Goal: Task Accomplishment & Management: Use online tool/utility

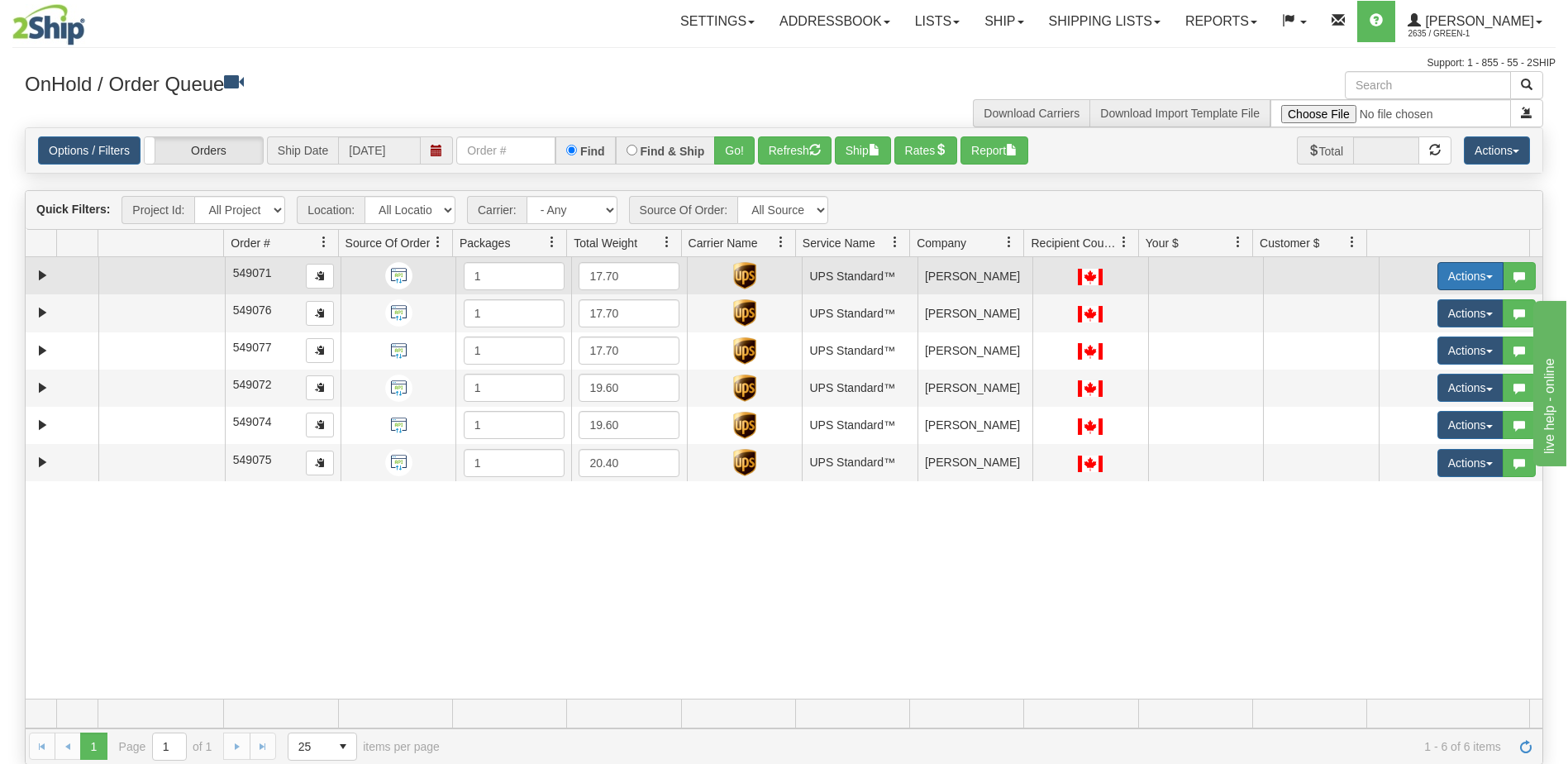
click at [1443, 270] on button "Actions" at bounding box center [1470, 276] width 66 height 29
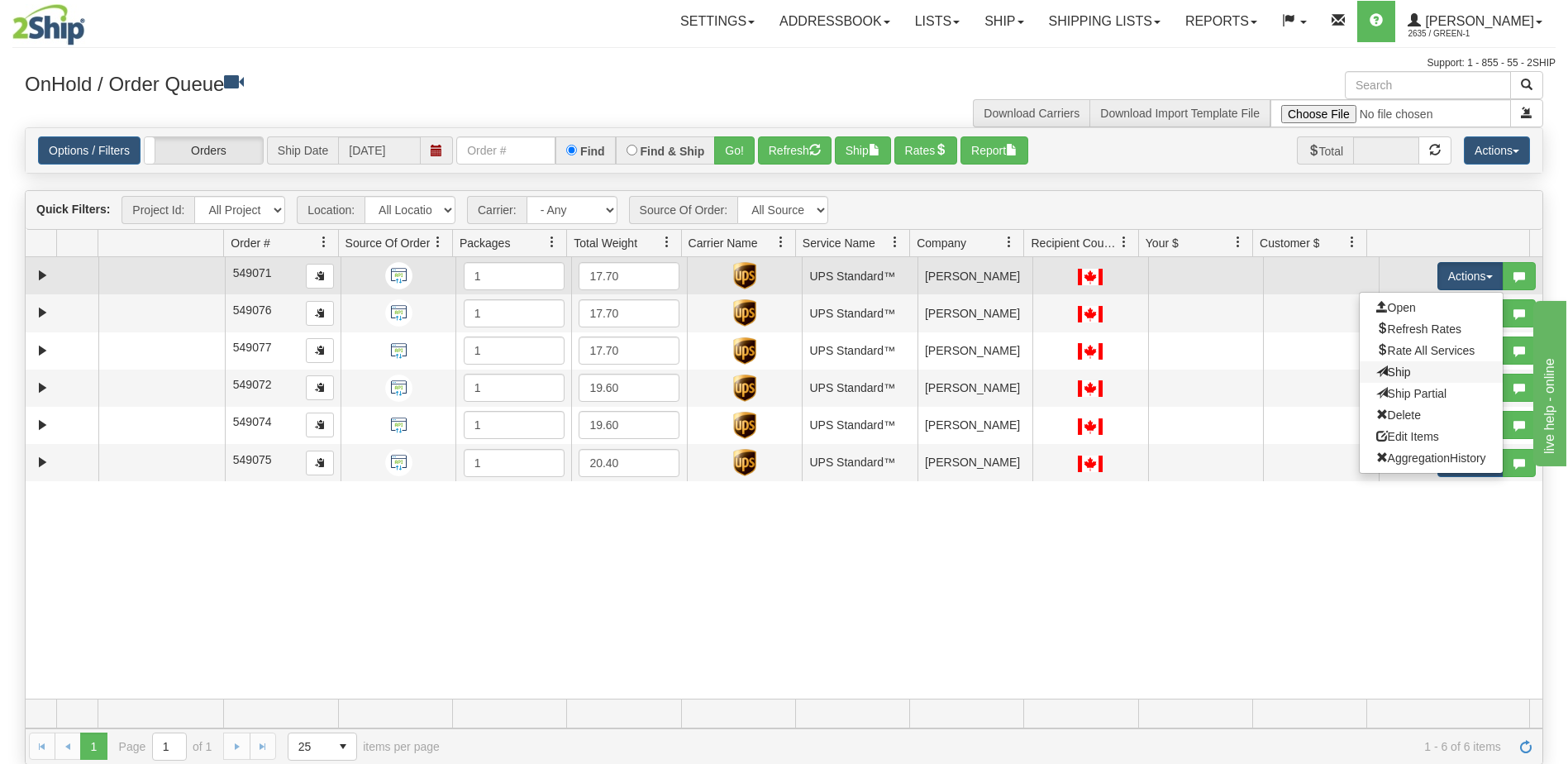
click at [1403, 374] on link "Ship" at bounding box center [1431, 372] width 143 height 21
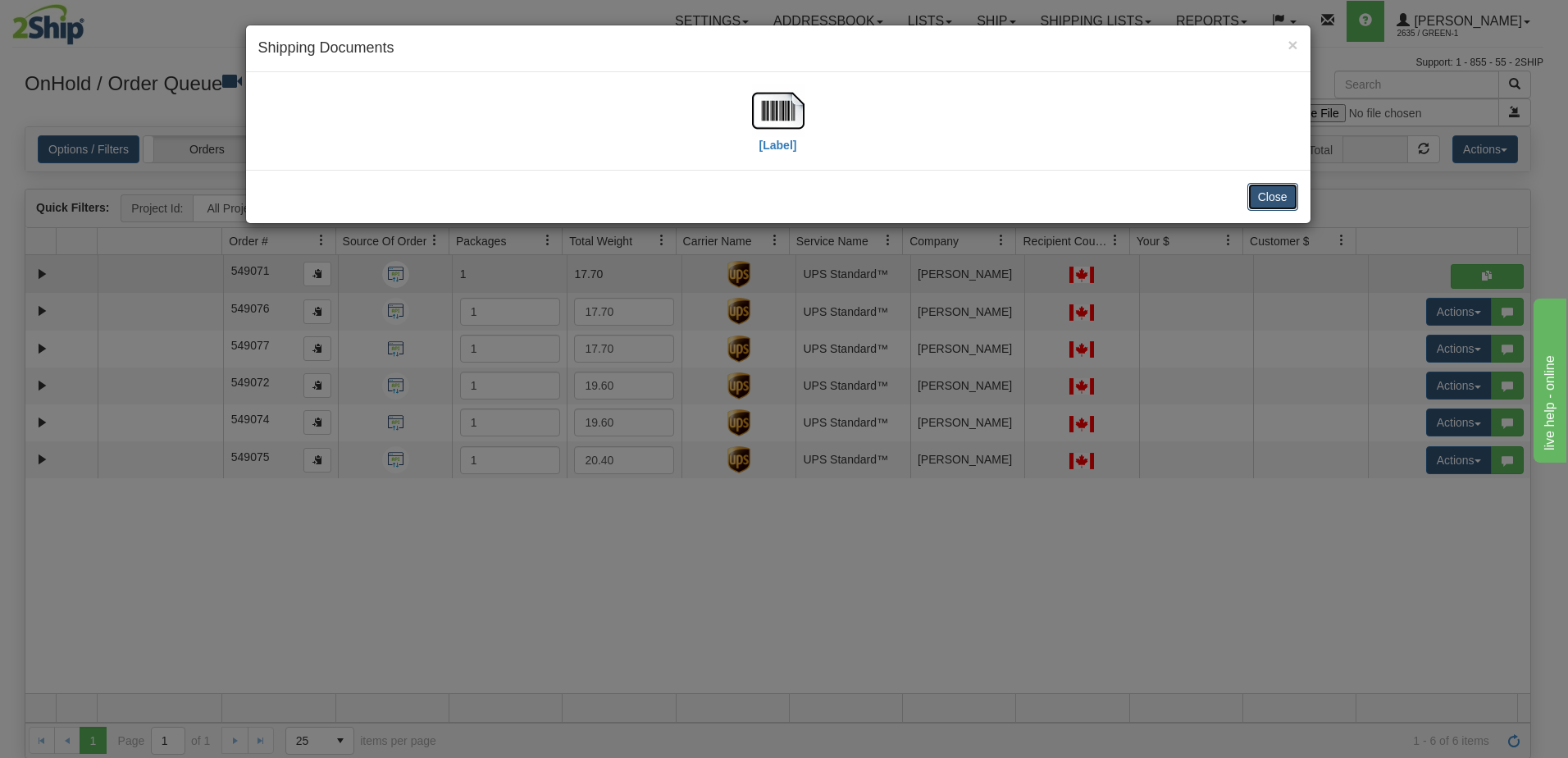
click at [1268, 191] on button "Close" at bounding box center [1272, 197] width 50 height 28
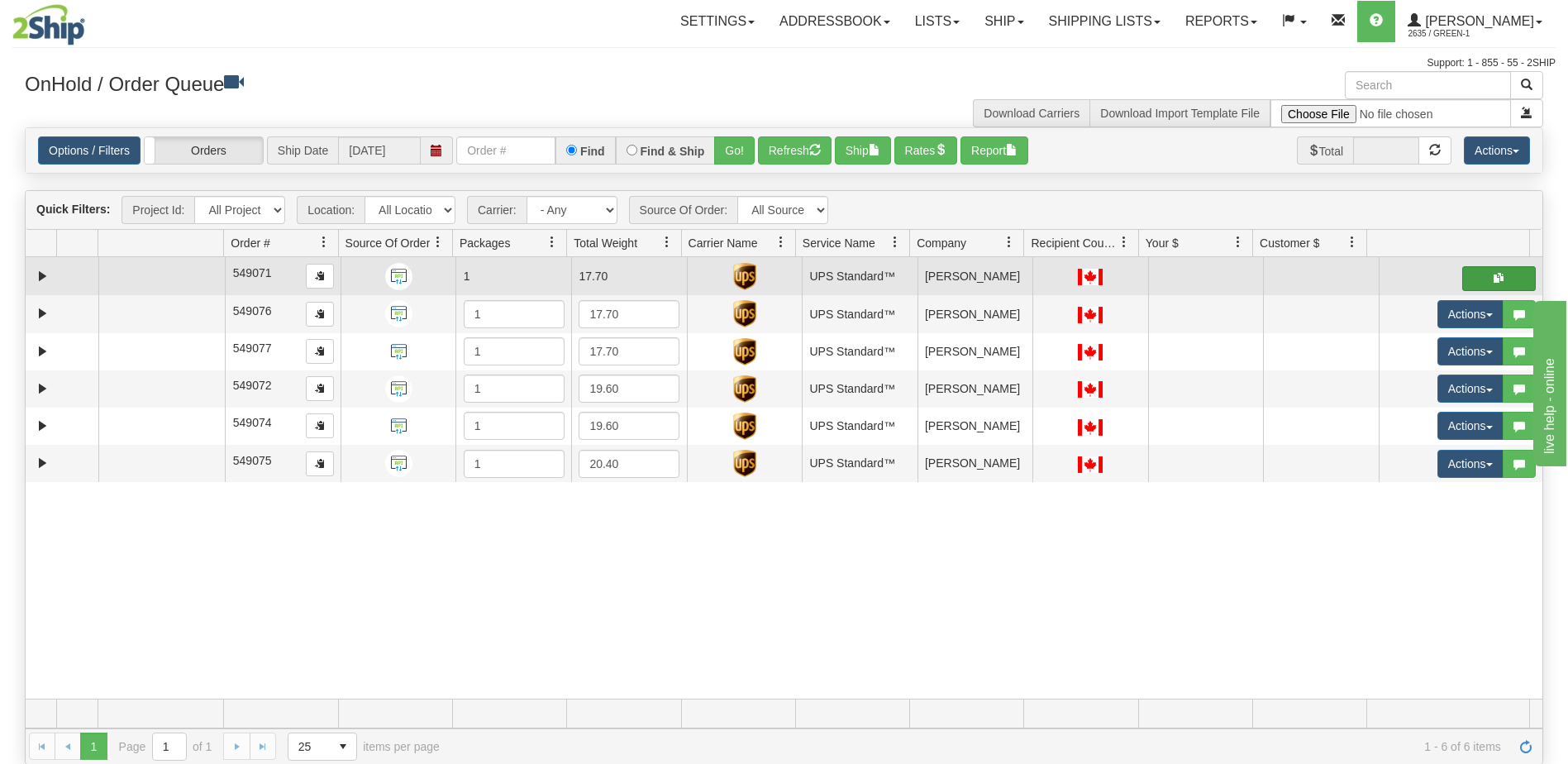
click at [1493, 276] on span "button" at bounding box center [1498, 277] width 10 height 10
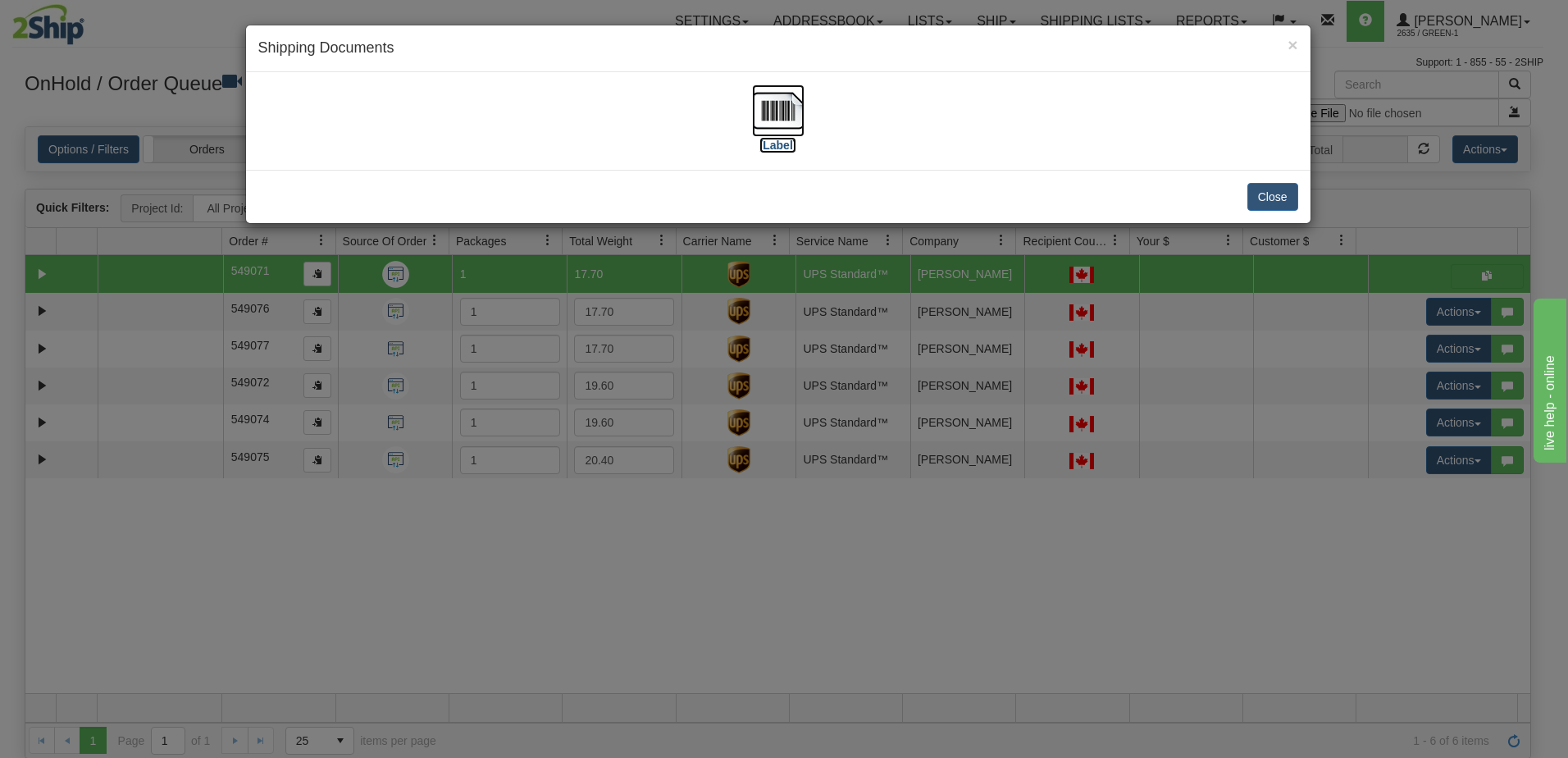
click at [784, 142] on label "[Label]" at bounding box center [778, 145] width 38 height 17
click at [1284, 201] on button "Close" at bounding box center [1272, 197] width 50 height 28
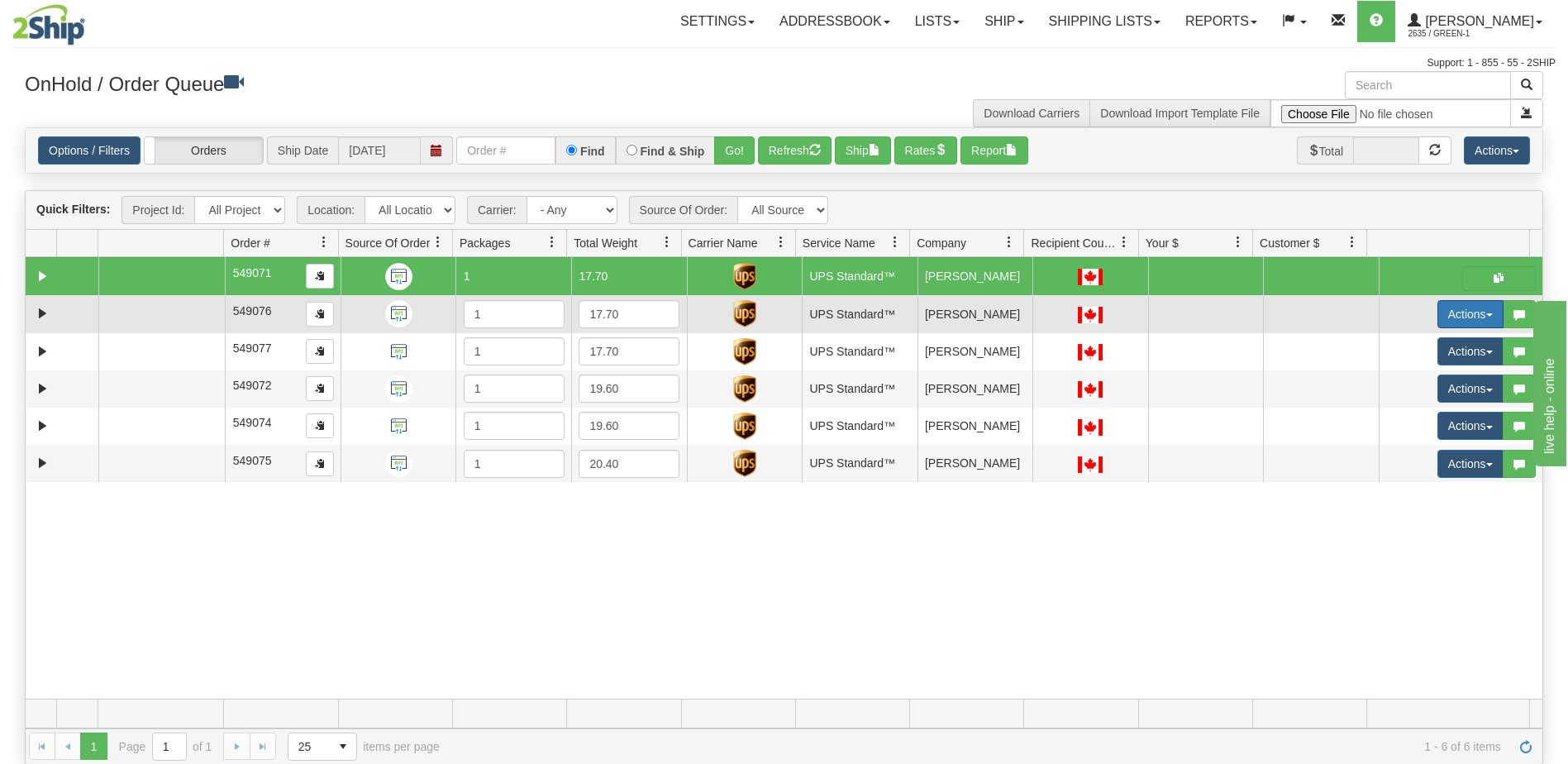
click at [1468, 313] on button "Actions" at bounding box center [1470, 315] width 66 height 29
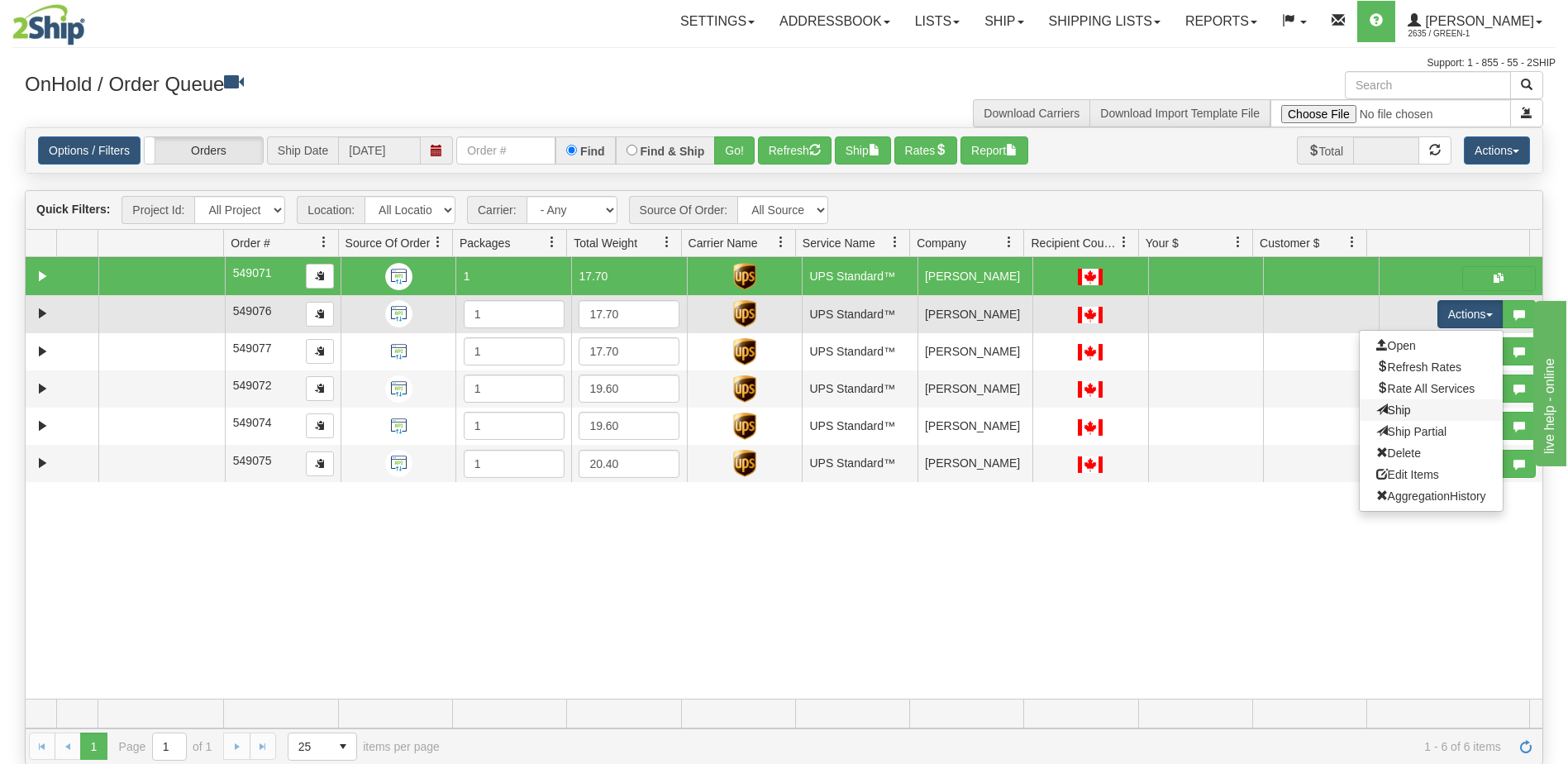
click at [1400, 412] on link "Ship" at bounding box center [1431, 410] width 143 height 21
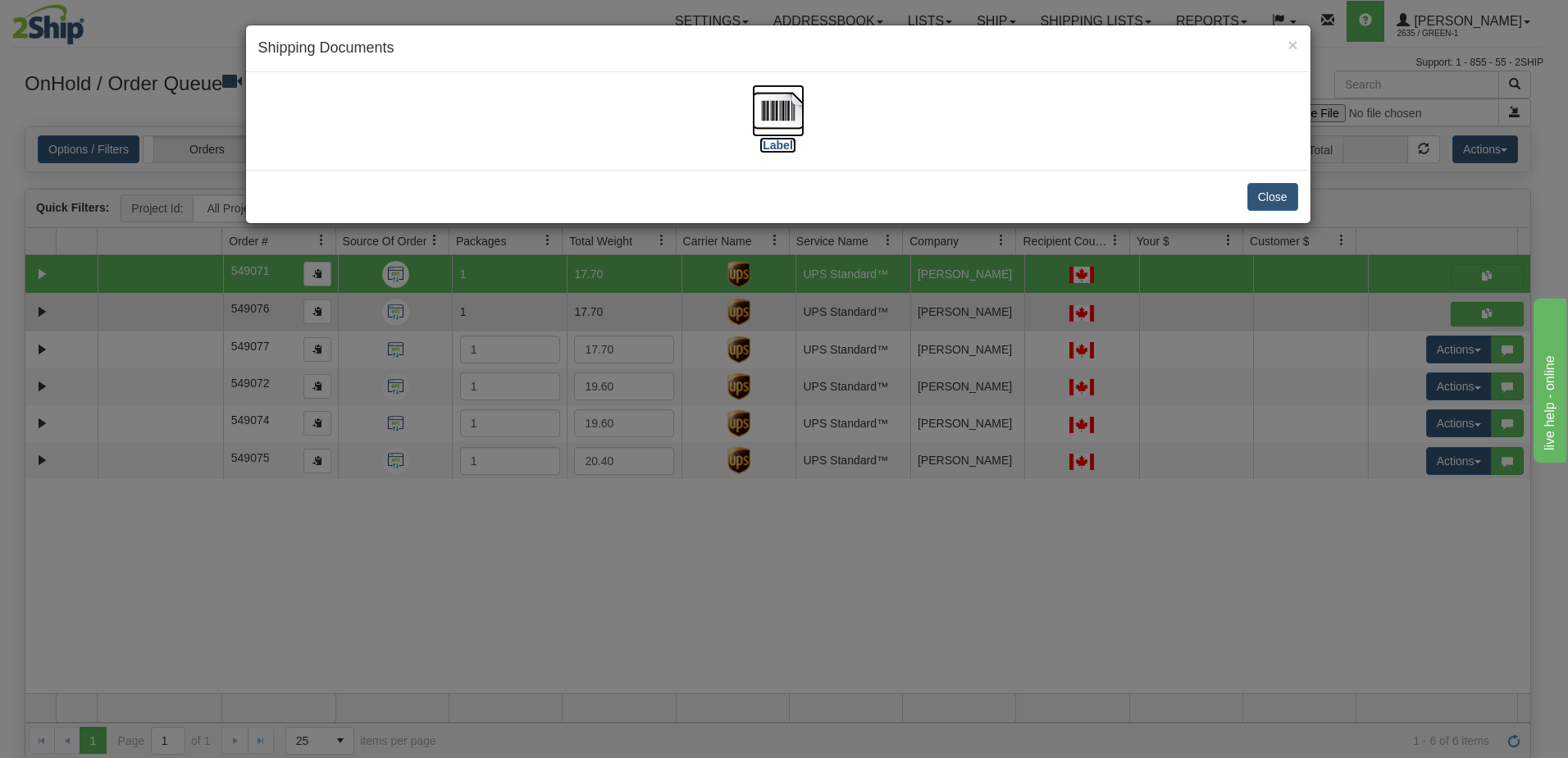
click at [780, 146] on label "[Label]" at bounding box center [778, 145] width 38 height 17
click at [1228, 544] on div "× Shipping Documents [Label] Close" at bounding box center [784, 379] width 1568 height 758
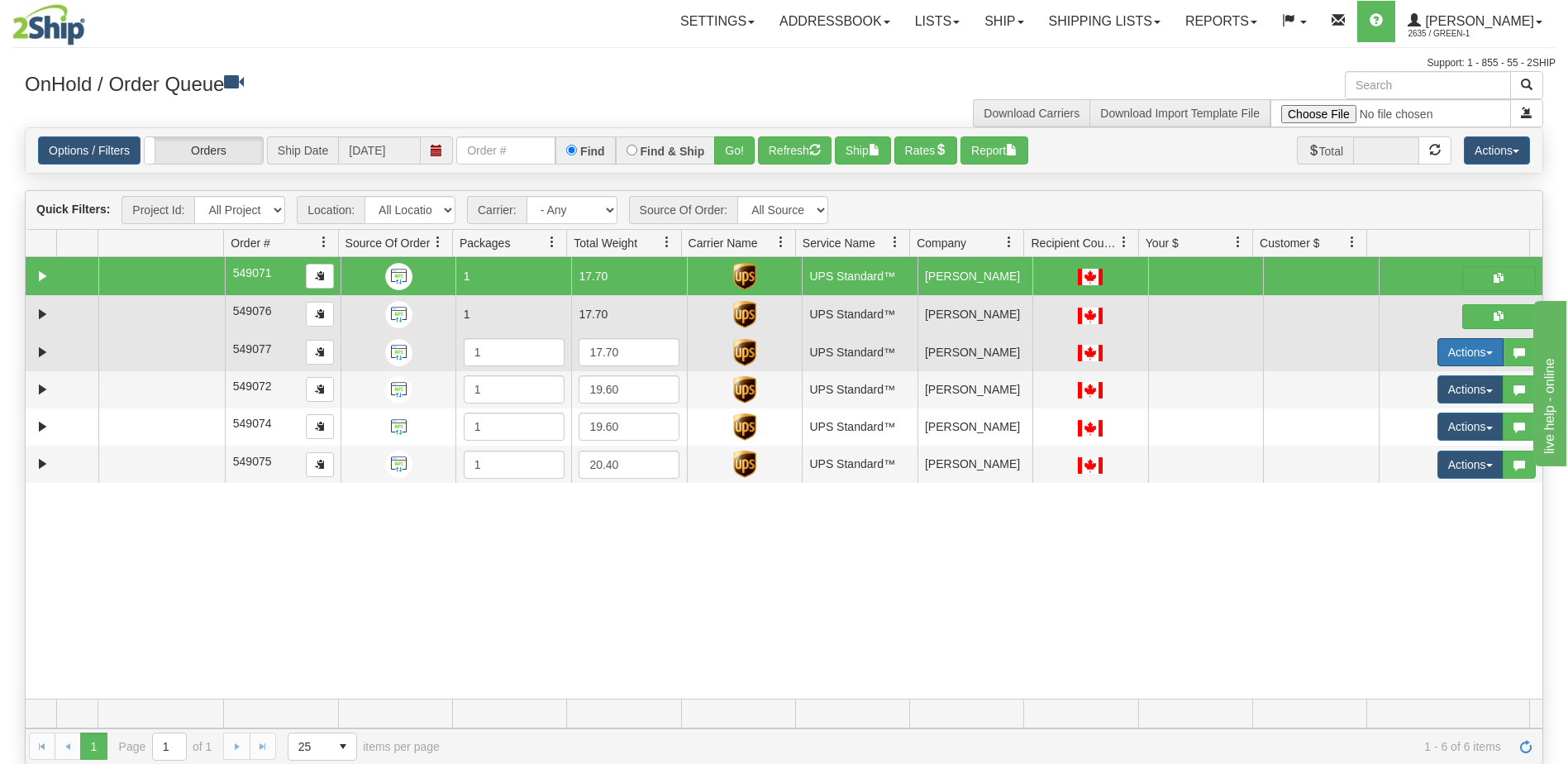
click at [1468, 359] on button "Actions" at bounding box center [1470, 352] width 66 height 29
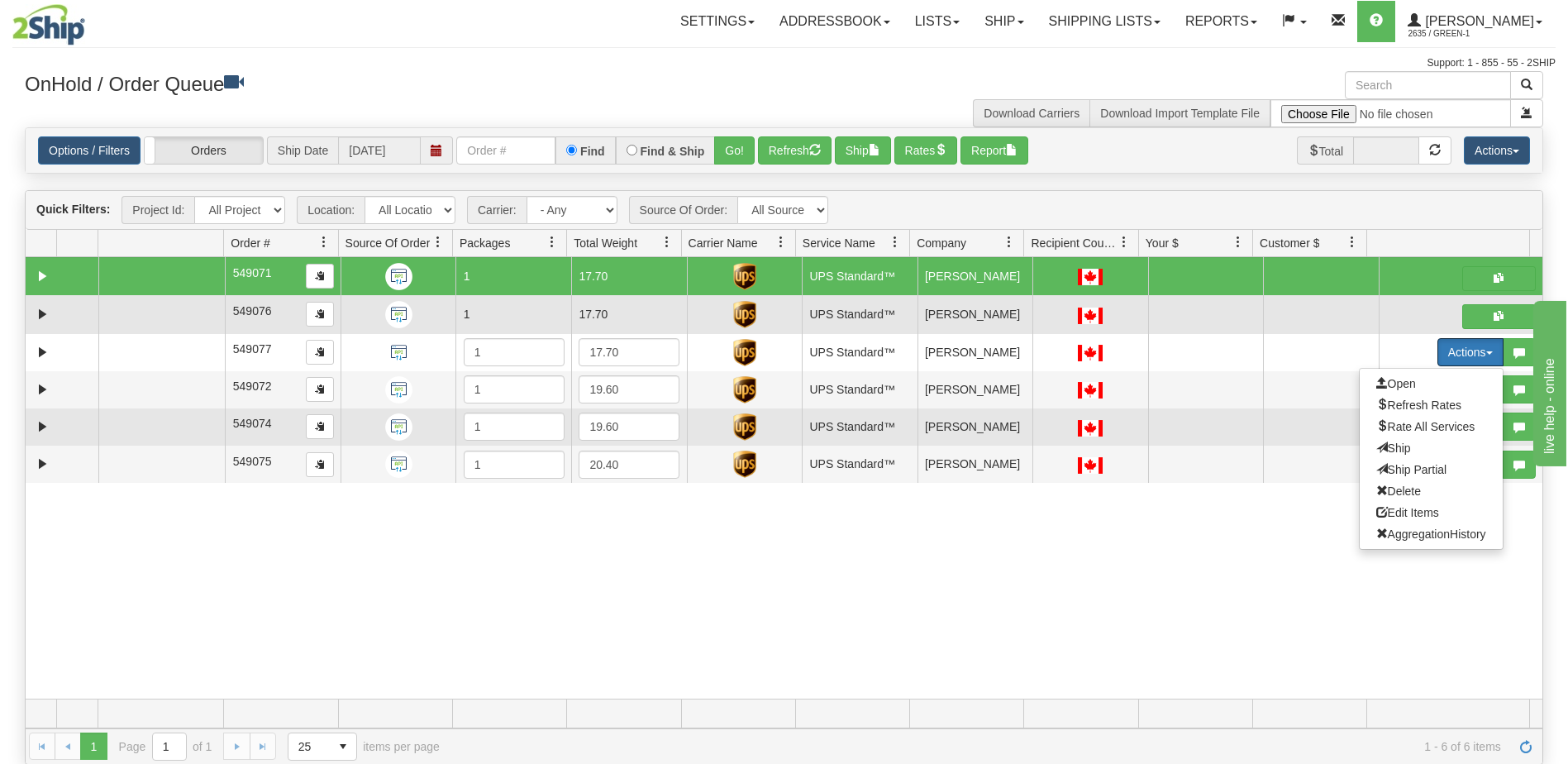
click at [1385, 445] on span "Ship" at bounding box center [1393, 448] width 35 height 13
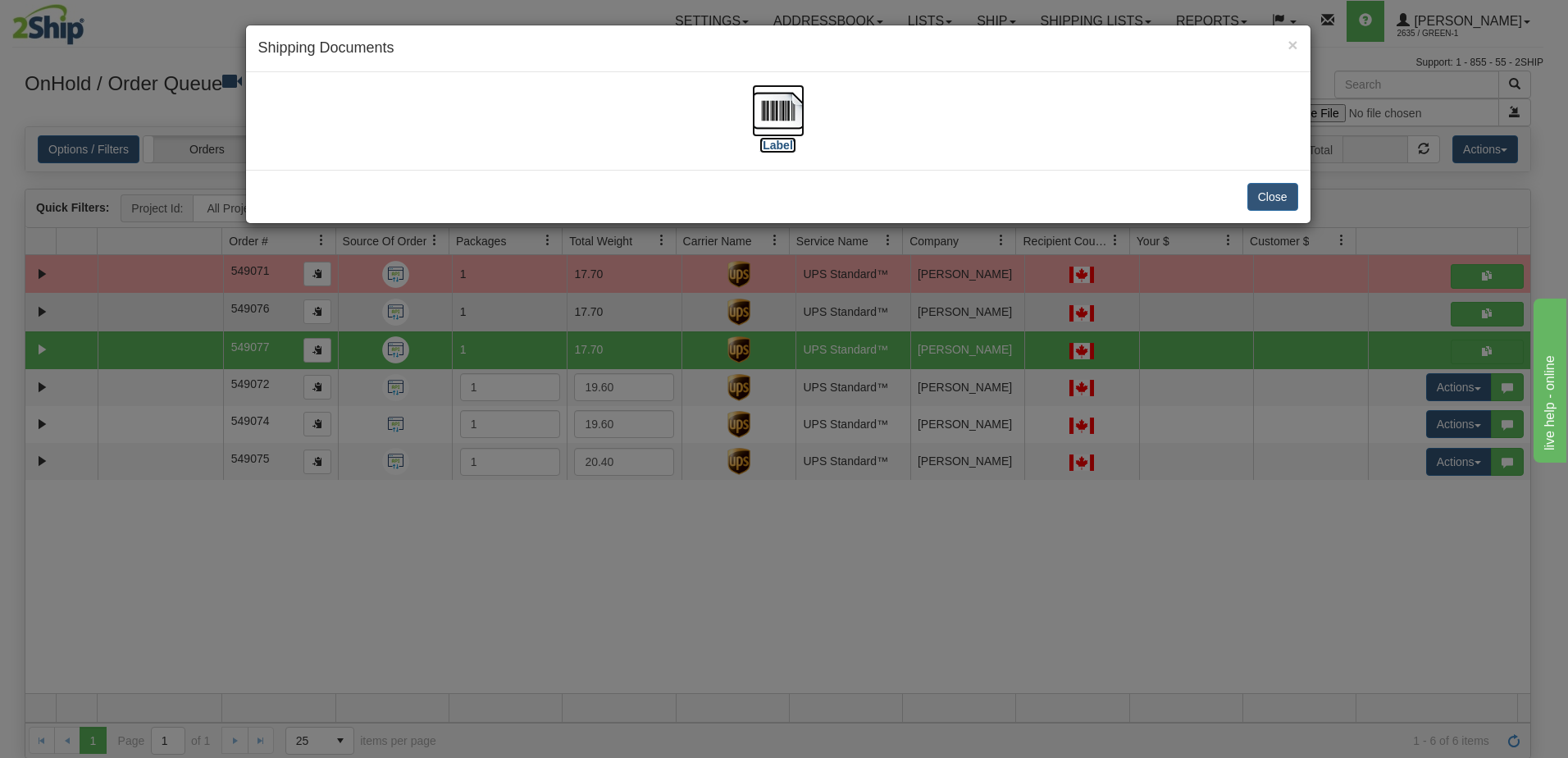
click at [779, 143] on label "[Label]" at bounding box center [778, 145] width 38 height 17
click at [1322, 588] on div "× Shipping Documents [Label] Close" at bounding box center [784, 379] width 1568 height 758
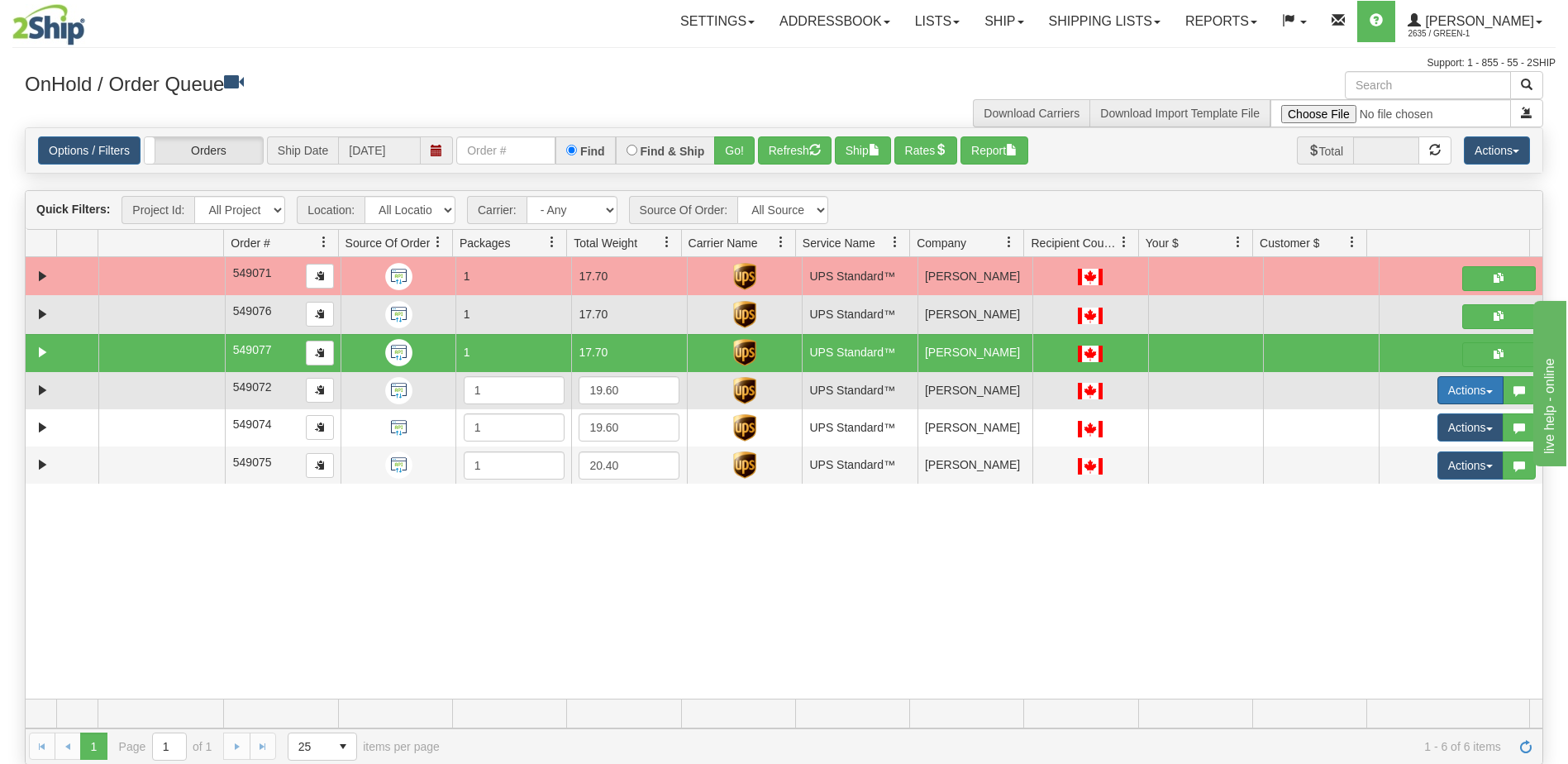
click at [1467, 387] on button "Actions" at bounding box center [1470, 390] width 66 height 29
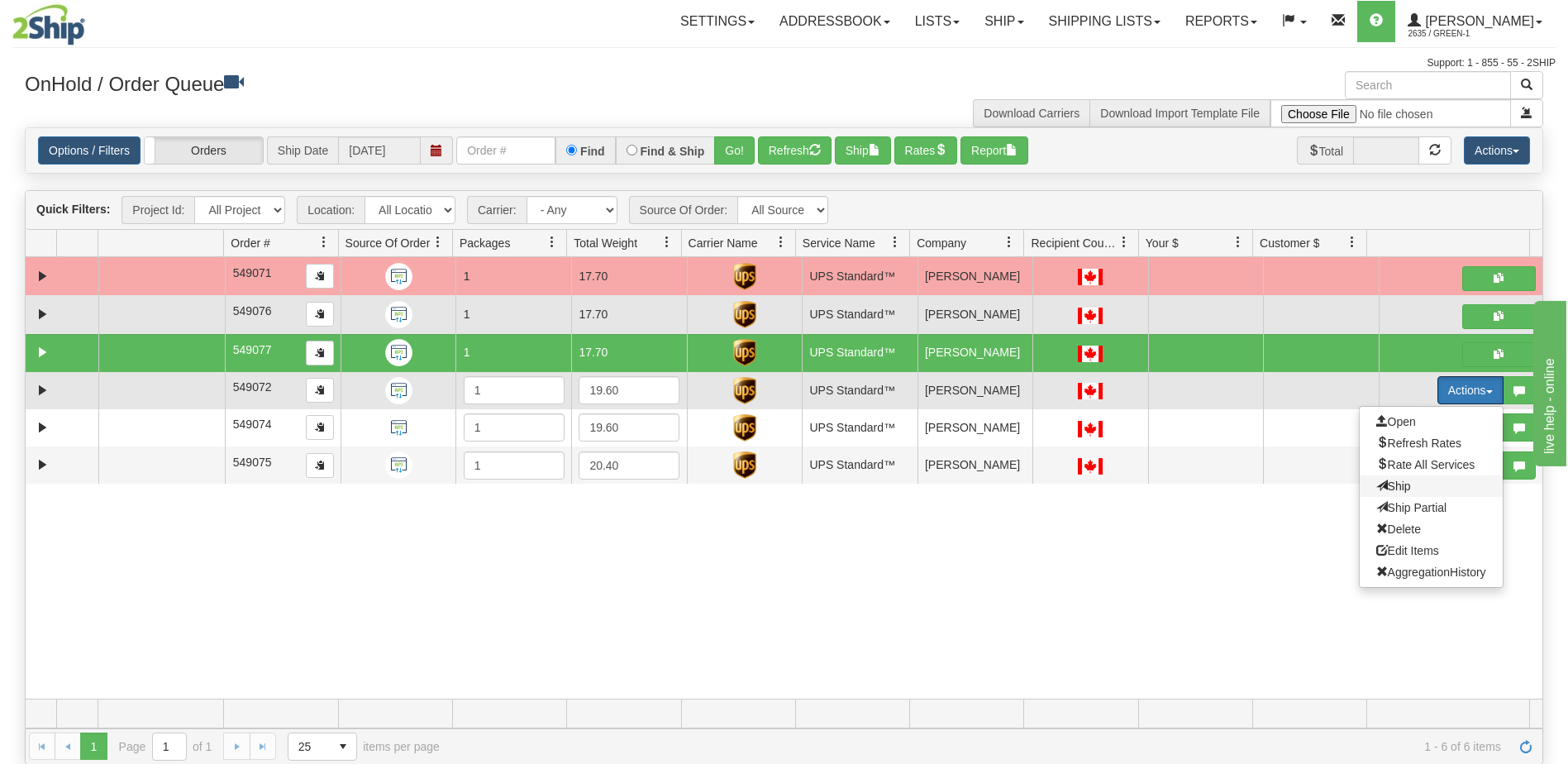
click at [1386, 486] on span "Ship" at bounding box center [1393, 486] width 35 height 13
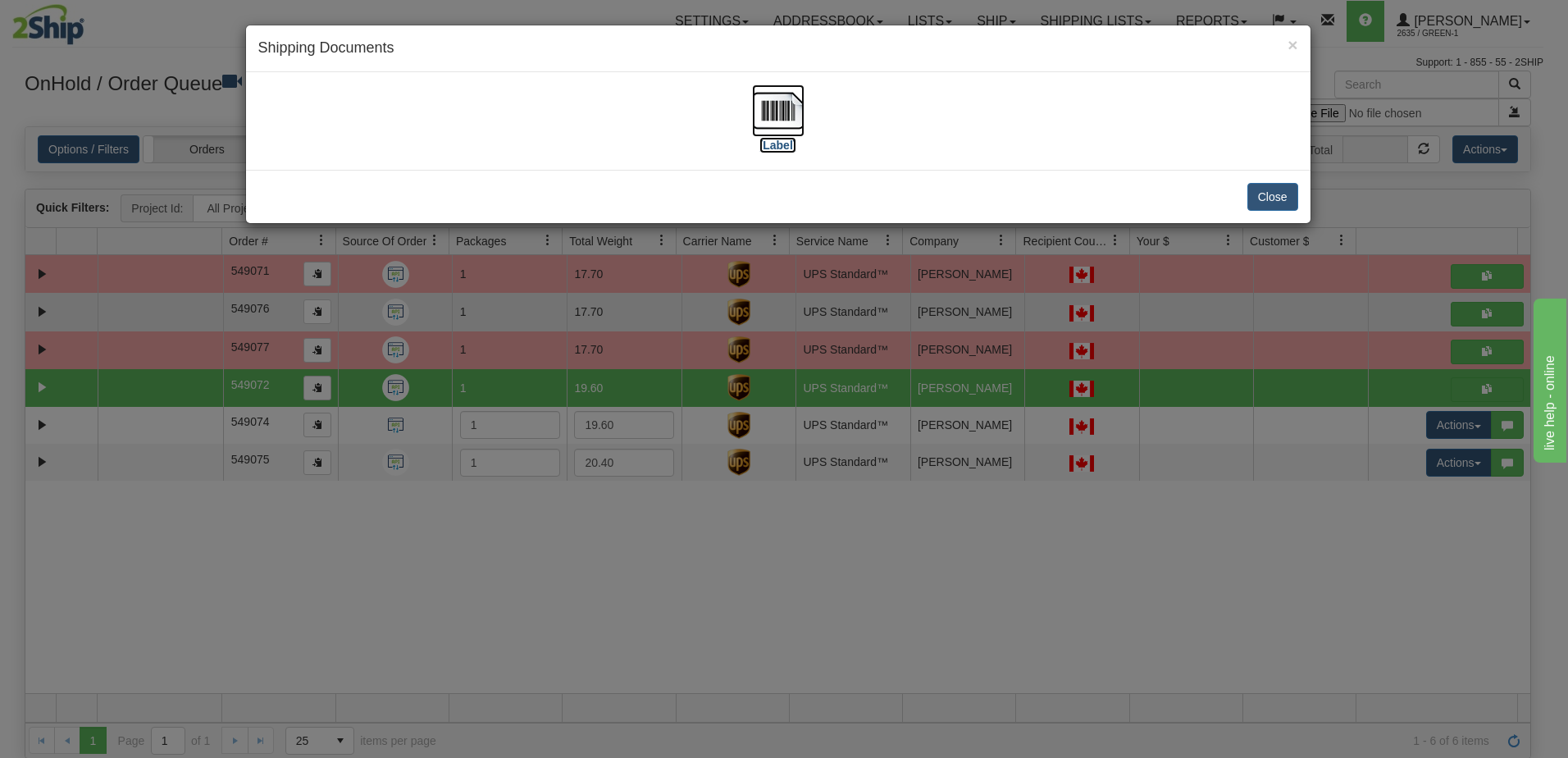
click at [791, 148] on label "[Label]" at bounding box center [778, 145] width 38 height 17
click at [1265, 510] on div "× Shipping Documents [Label] Close" at bounding box center [784, 379] width 1568 height 758
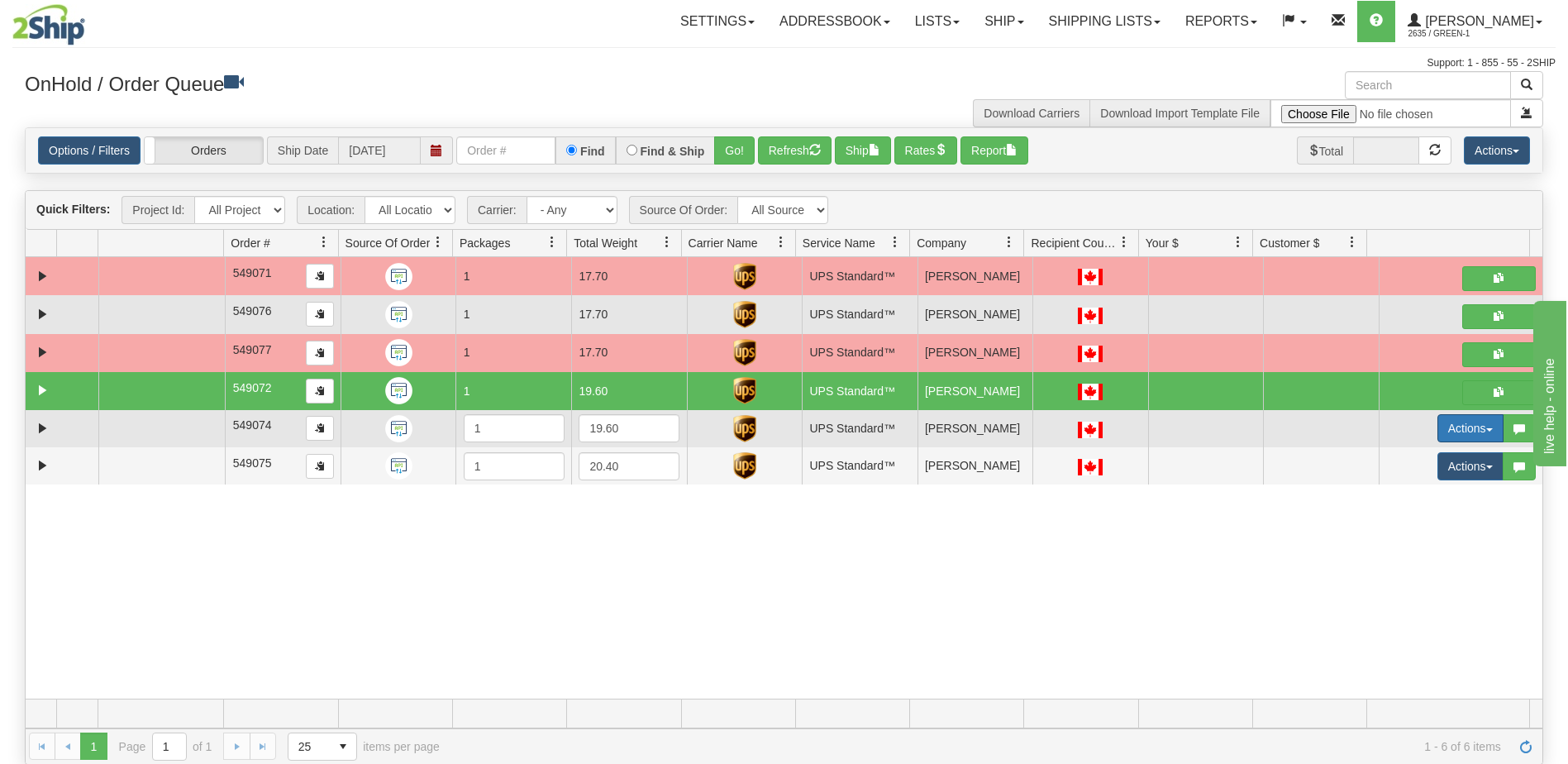
click at [1452, 426] on button "Actions" at bounding box center [1470, 428] width 66 height 29
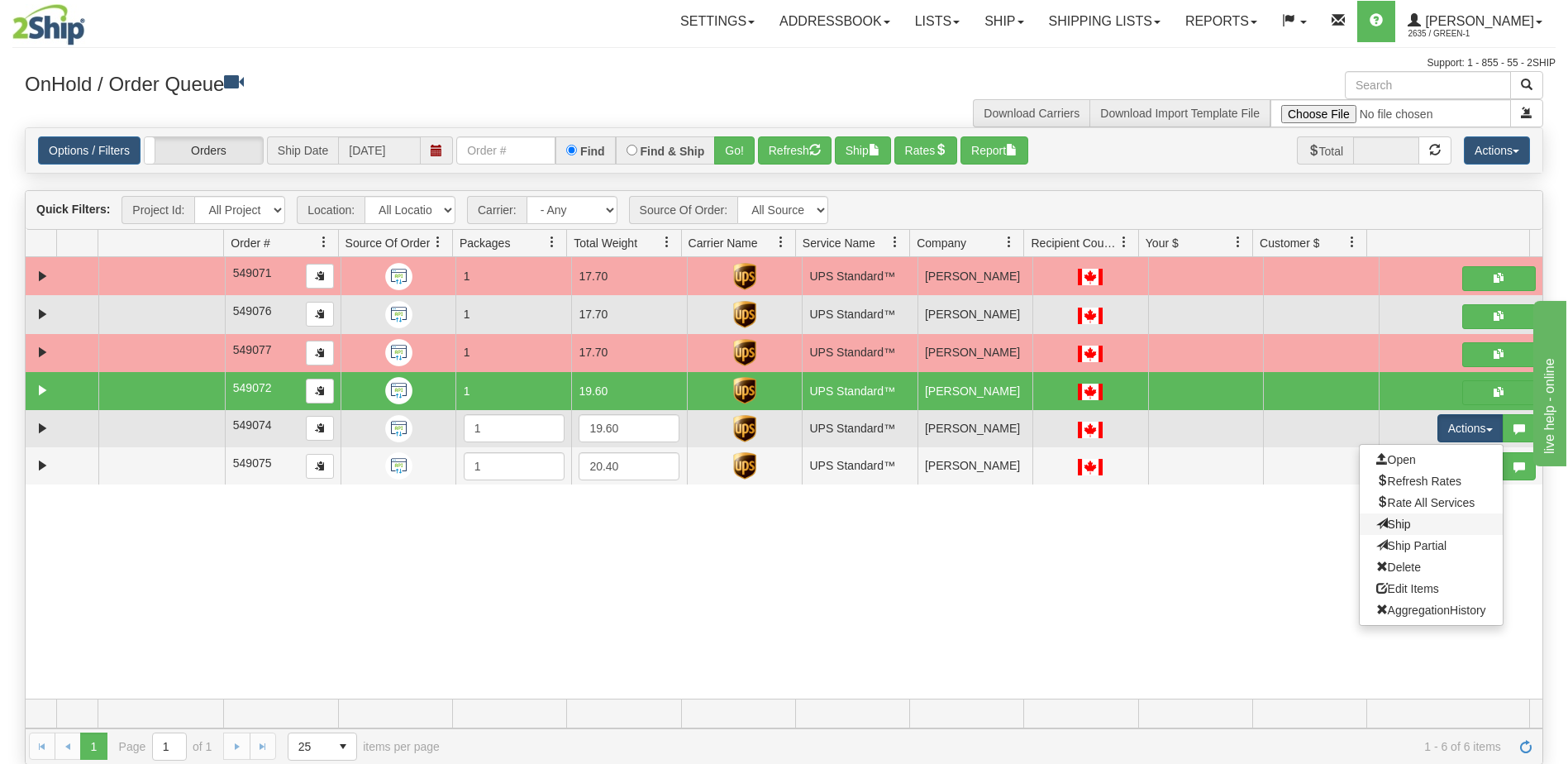
click at [1405, 533] on link "Ship" at bounding box center [1431, 524] width 143 height 21
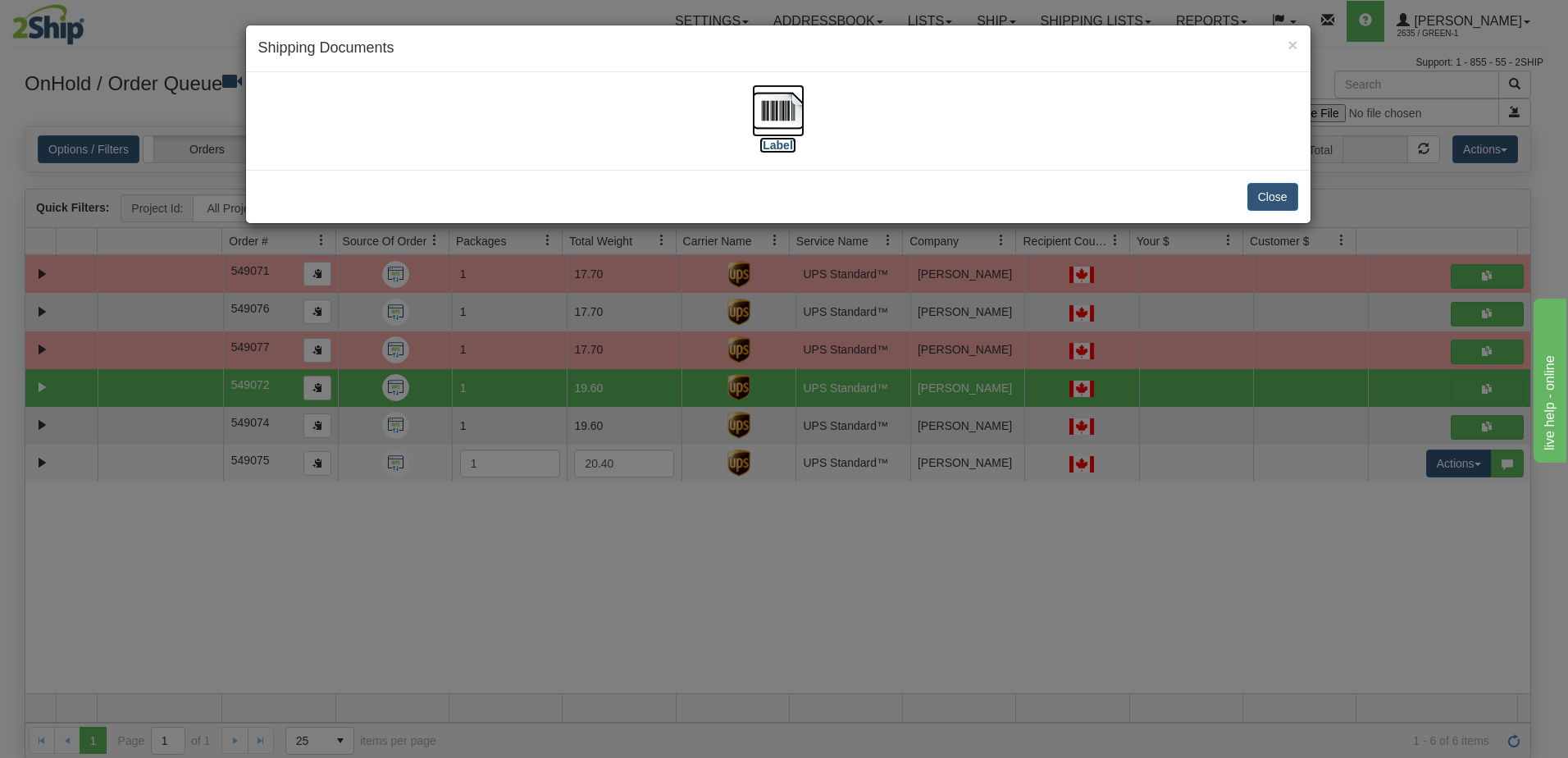
click at [771, 150] on label "[Label]" at bounding box center [778, 145] width 38 height 17
click at [1248, 593] on div "× Shipping Documents [Label] Close" at bounding box center [784, 379] width 1568 height 758
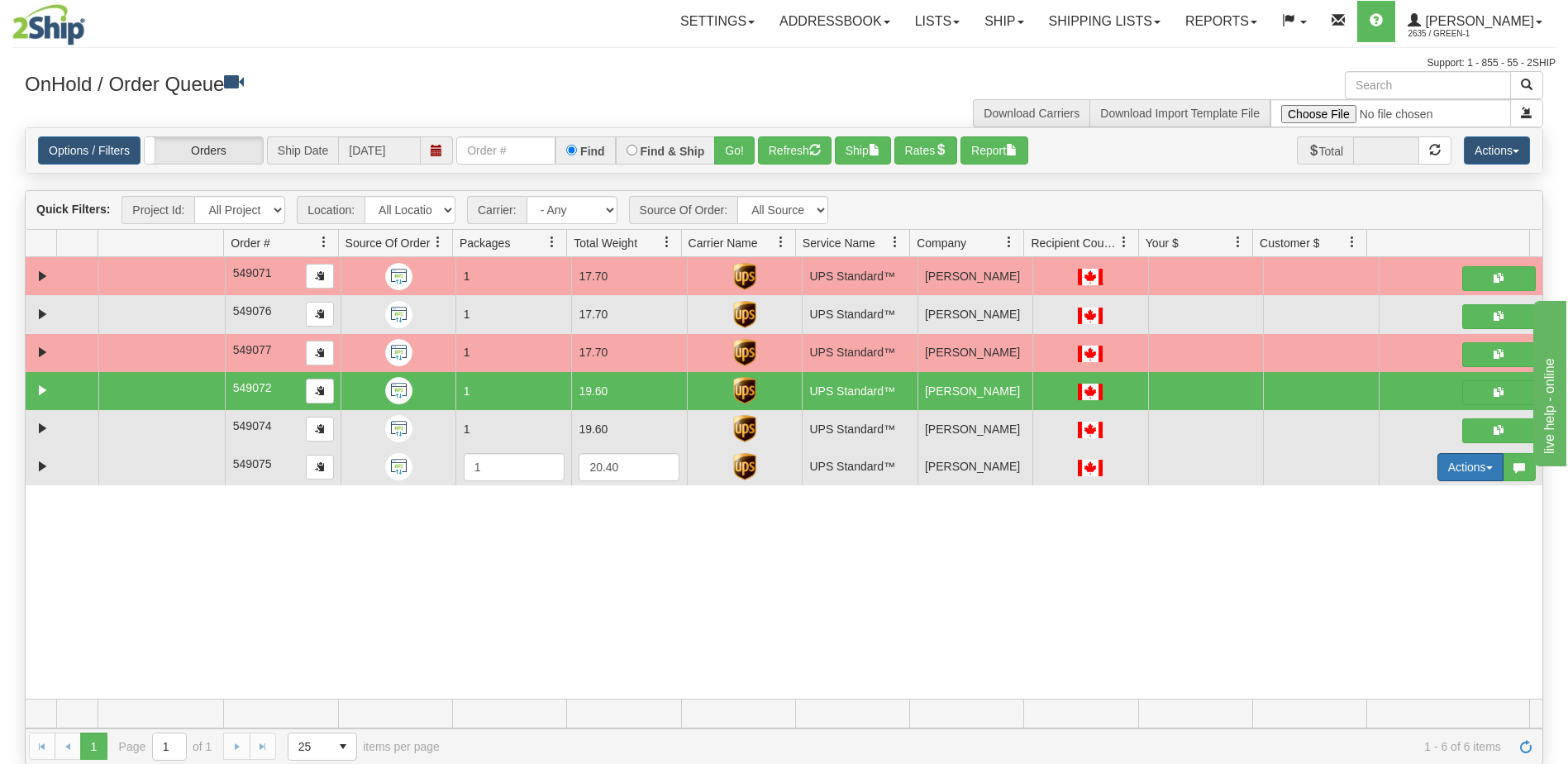
click at [1460, 466] on button "Actions" at bounding box center [1470, 467] width 66 height 29
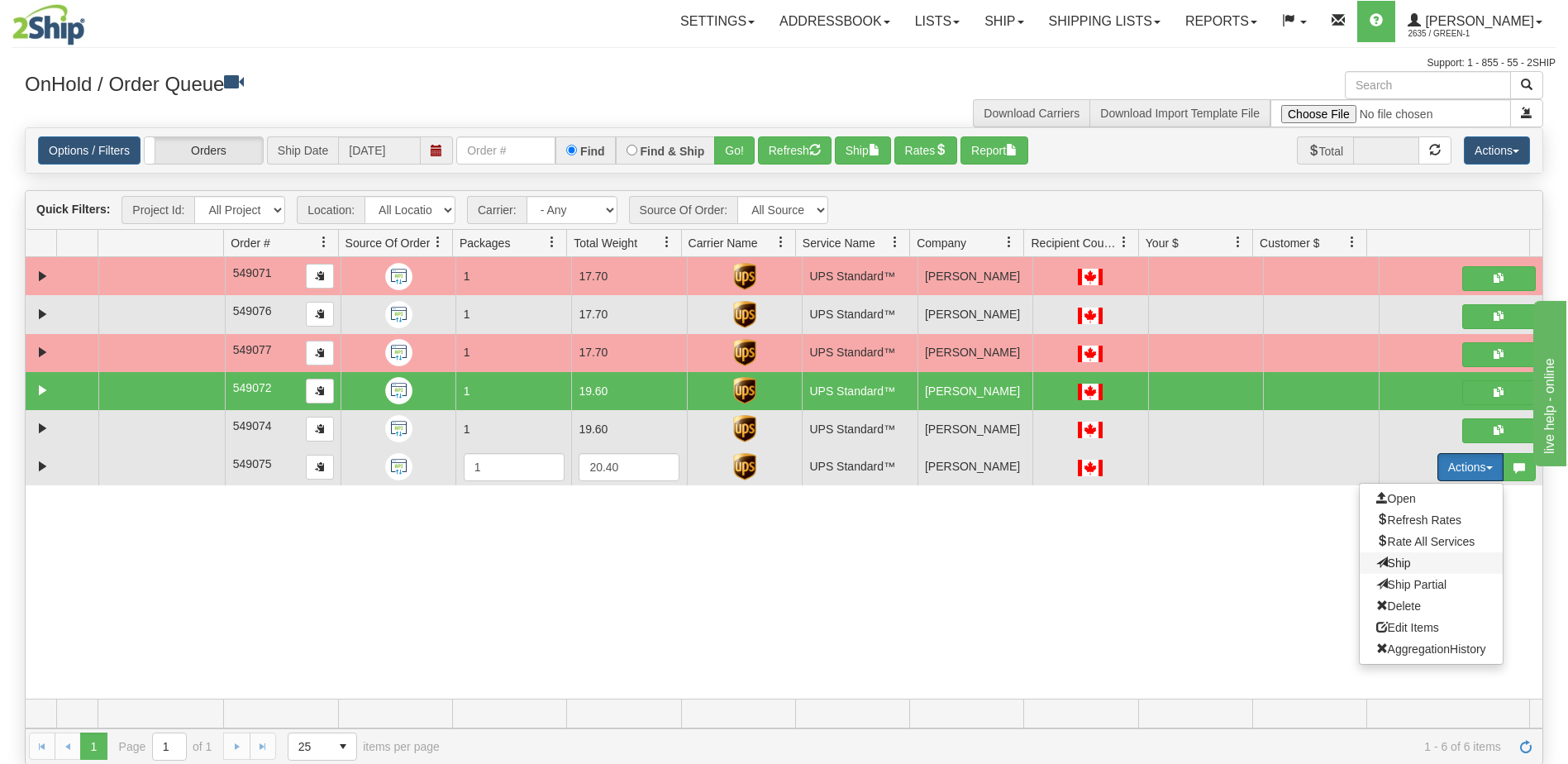
click at [1378, 563] on span "Ship" at bounding box center [1393, 563] width 35 height 13
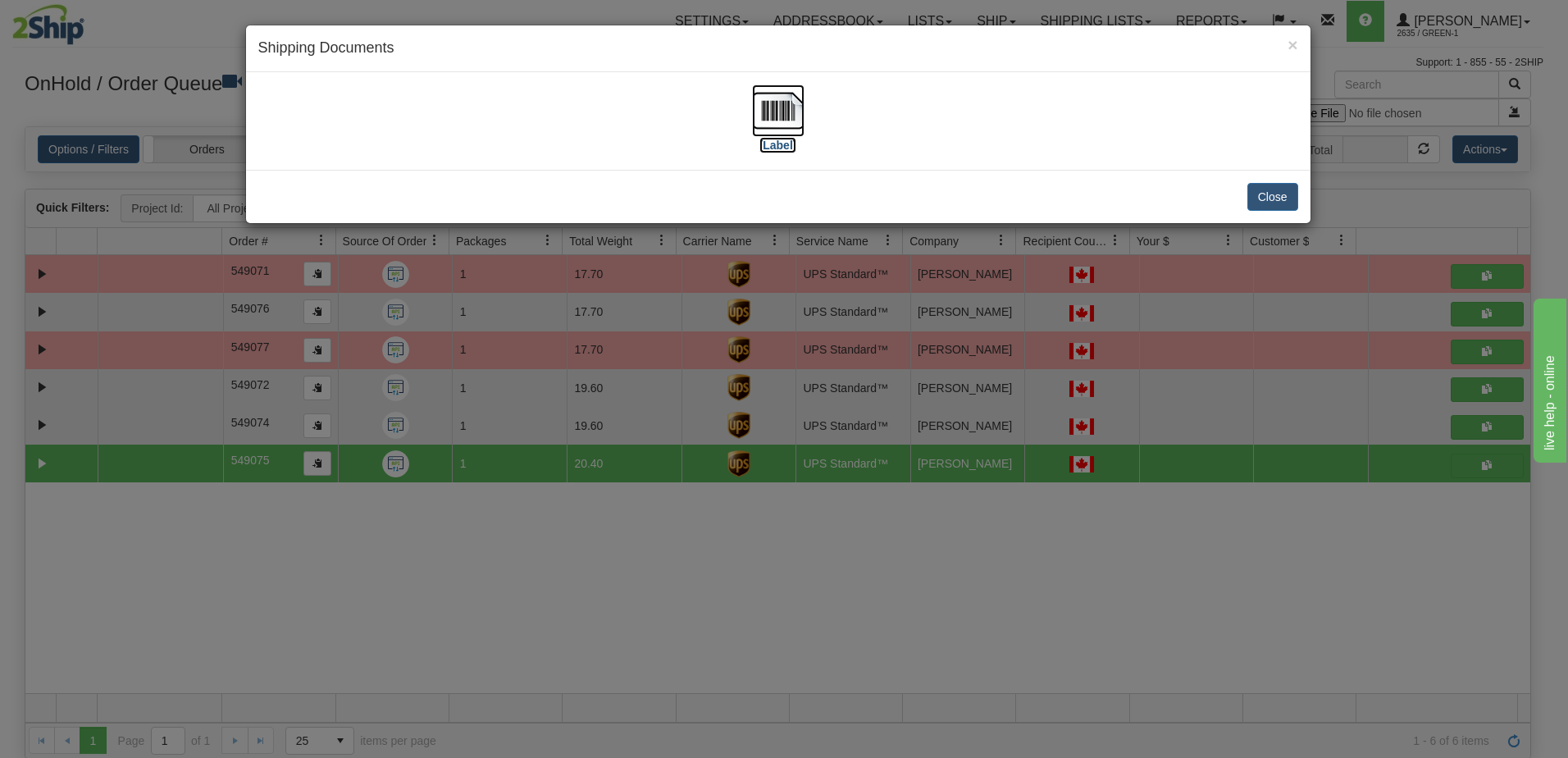
click at [776, 141] on label "[Label]" at bounding box center [778, 145] width 38 height 17
click at [1229, 677] on div "× Shipping Documents [Label] Close" at bounding box center [784, 379] width 1568 height 758
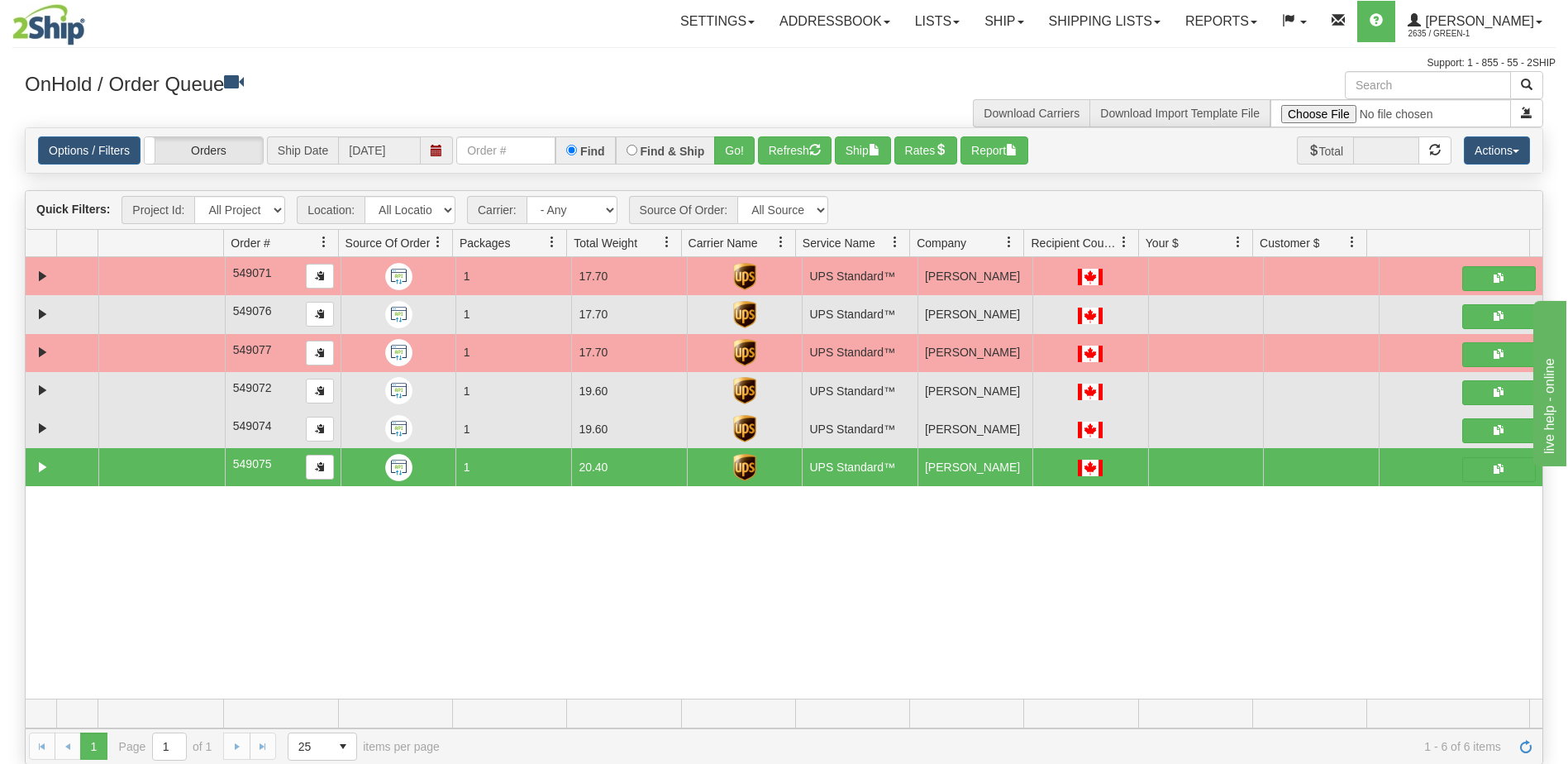
click at [958, 431] on td "[PERSON_NAME]" at bounding box center [975, 429] width 116 height 38
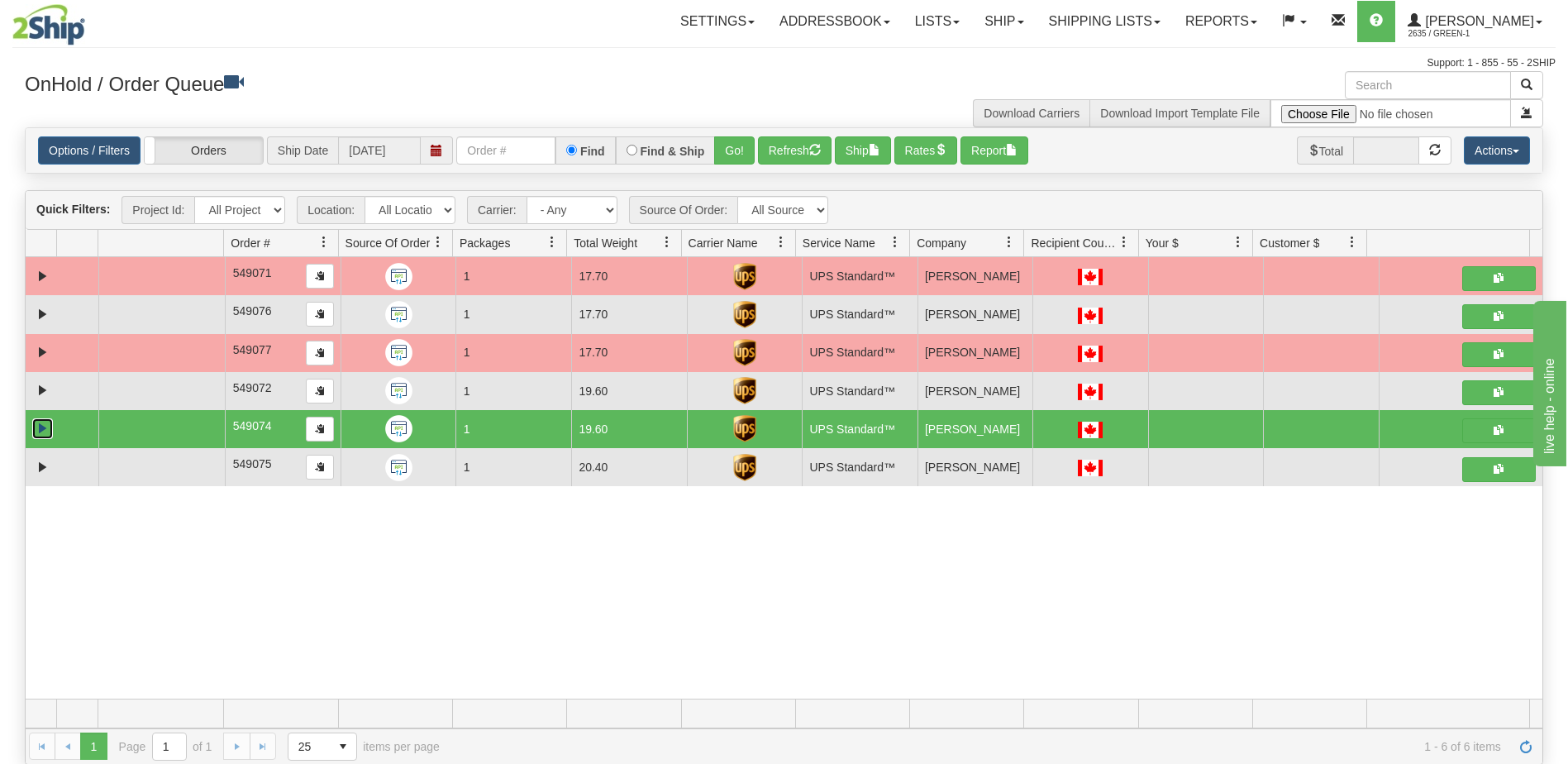
click at [45, 431] on link "Expand" at bounding box center [42, 428] width 21 height 21
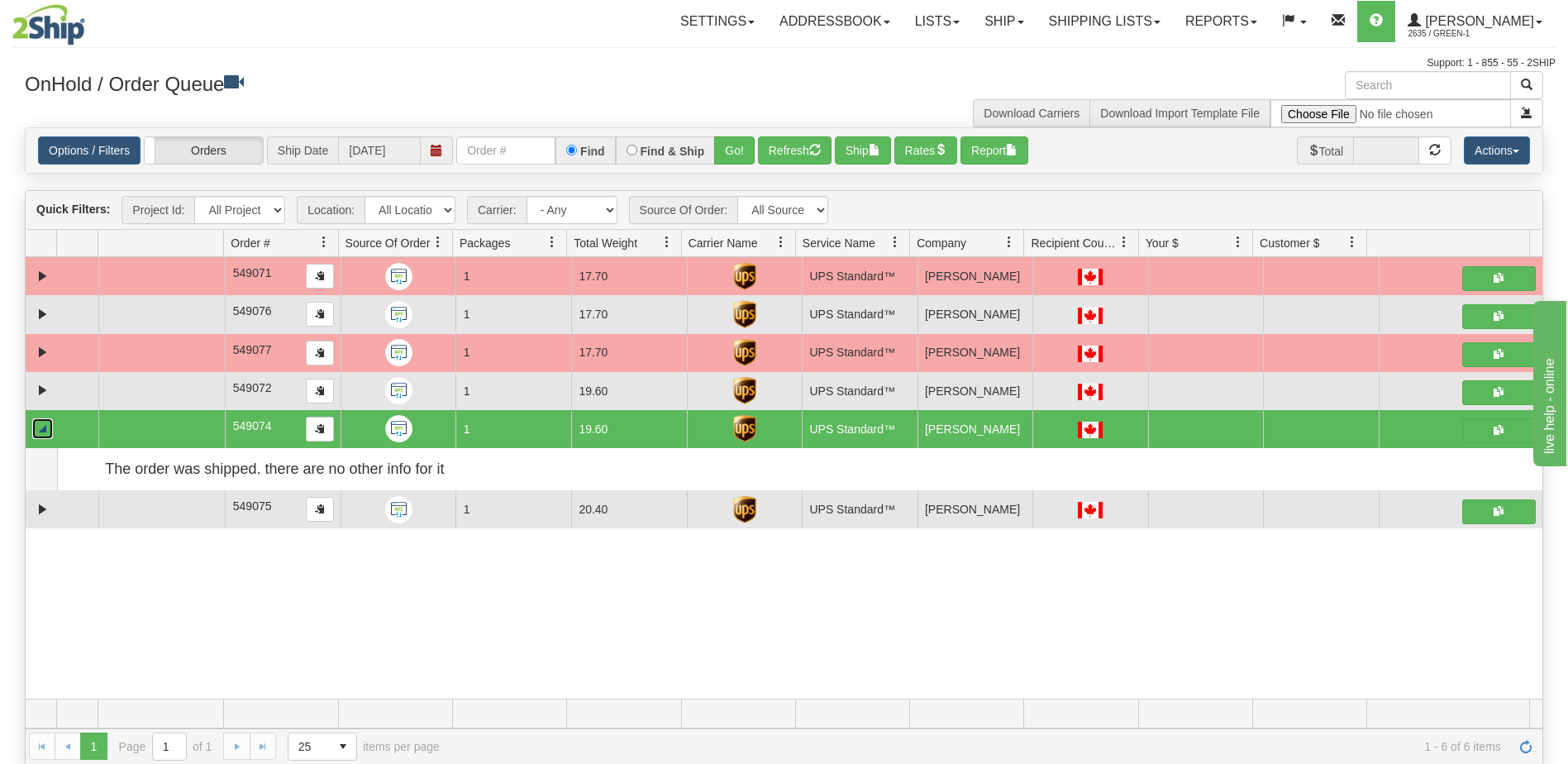
click at [45, 431] on link "Collapse" at bounding box center [42, 428] width 21 height 21
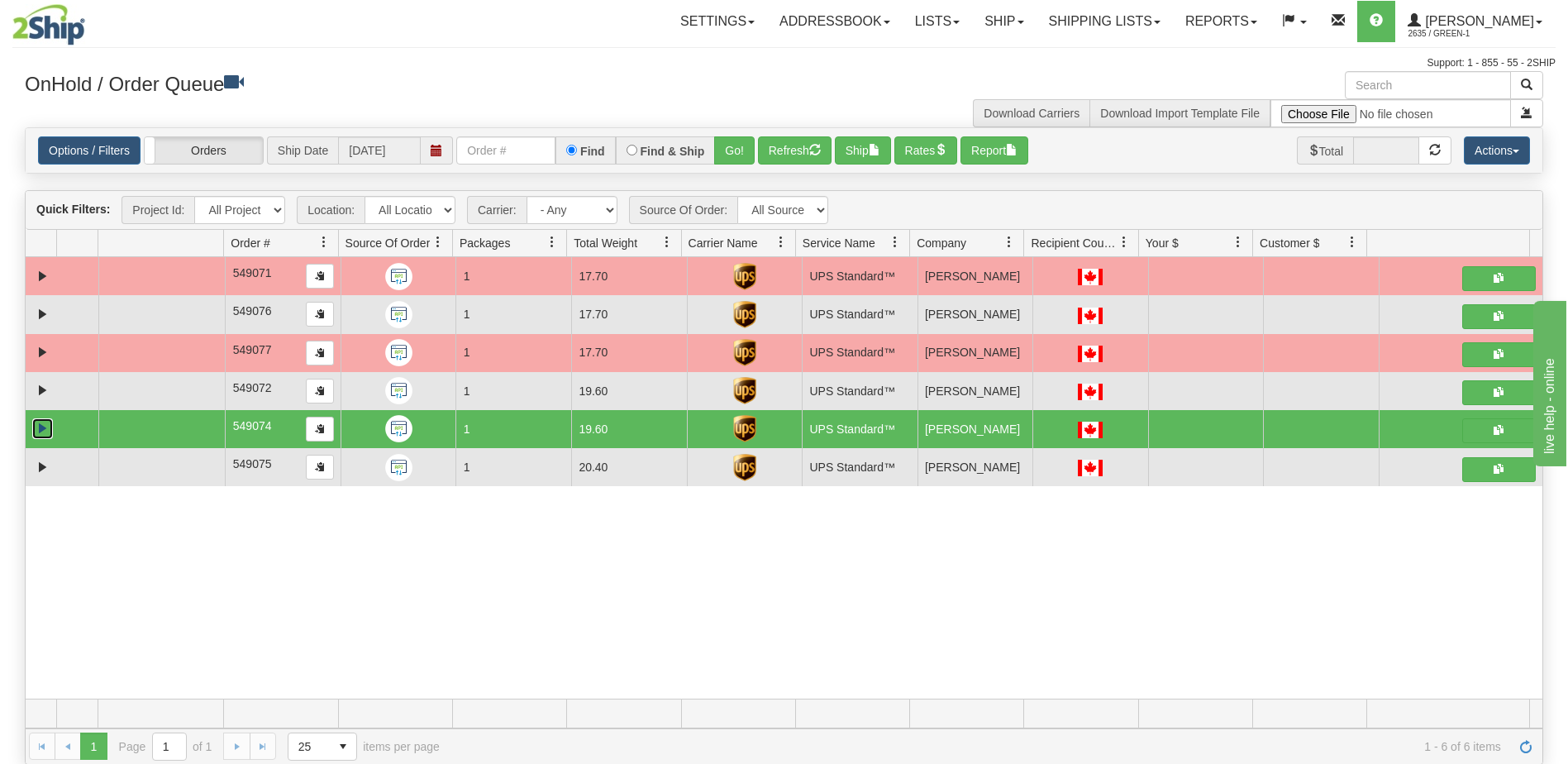
click at [523, 431] on td "1" at bounding box center [513, 429] width 116 height 38
click at [1506, 28] on span "2635 / Green-1" at bounding box center [1469, 34] width 124 height 17
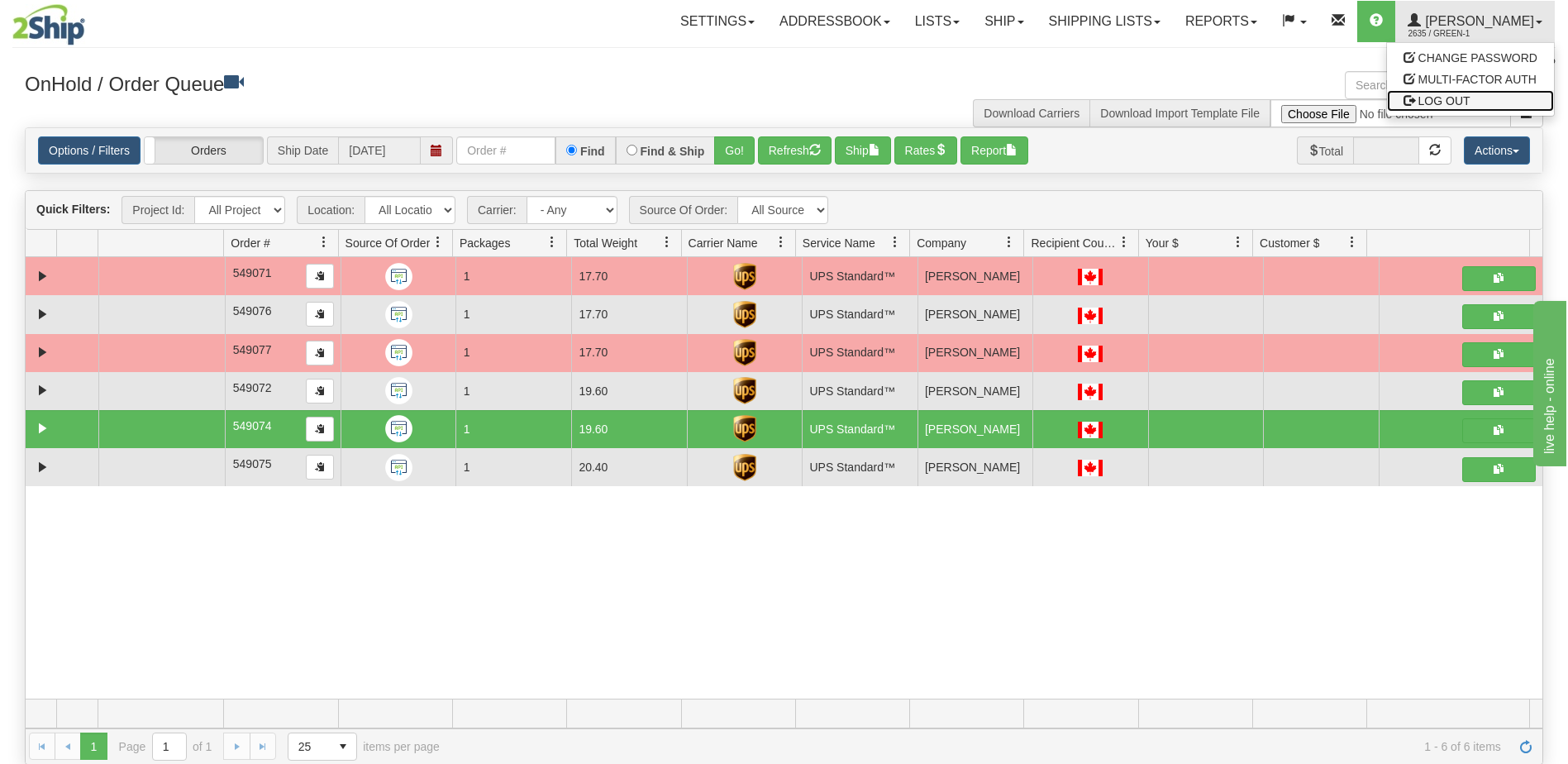
click at [1443, 104] on span "LOG OUT" at bounding box center [1444, 101] width 52 height 13
